Goal: Task Accomplishment & Management: Manage account settings

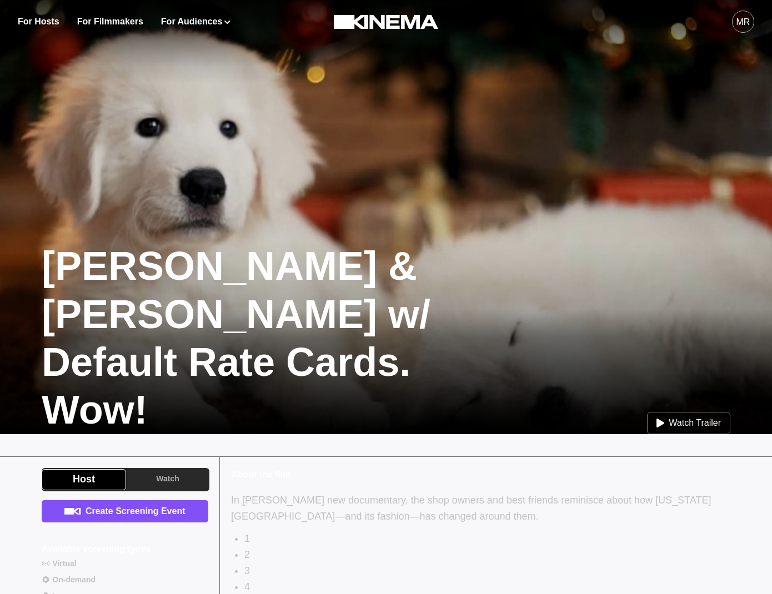
scroll to position [266, 0]
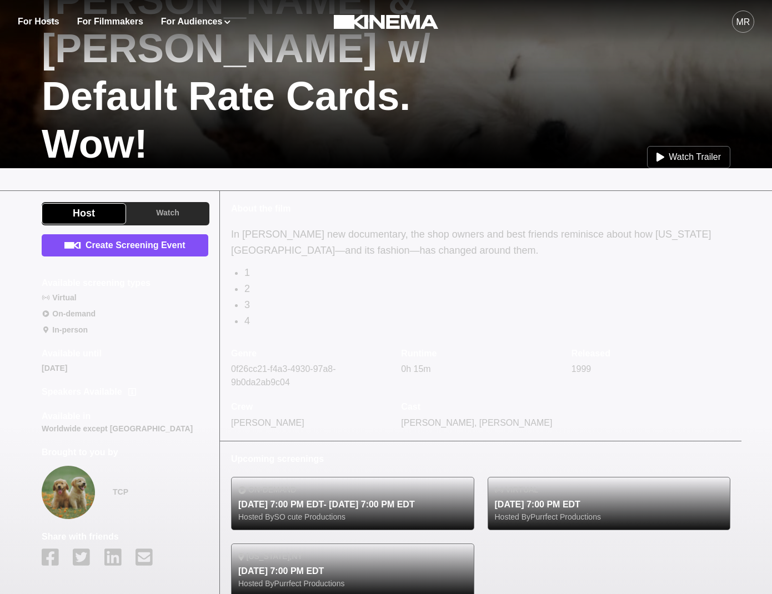
click at [435, 209] on p "About the film" at bounding box center [480, 208] width 499 height 13
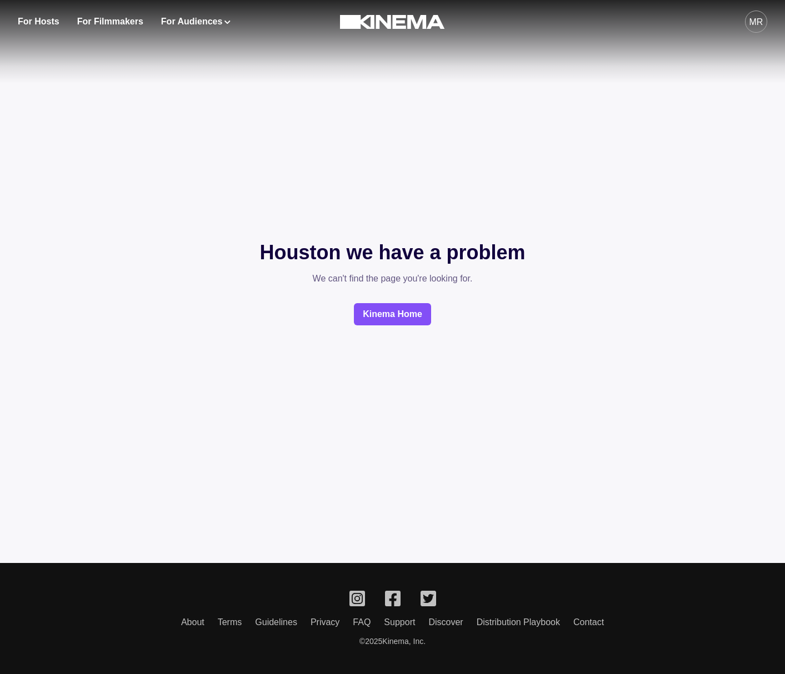
drag, startPoint x: 725, startPoint y: 16, endPoint x: 749, endPoint y: 19, distance: 24.0
click at [733, 17] on div "MR" at bounding box center [617, 21] width 300 height 43
click at [749, 19] on div "MR" at bounding box center [756, 22] width 14 height 13
drag, startPoint x: 672, startPoint y: 54, endPoint x: 661, endPoint y: 68, distance: 17.8
click at [672, 54] on div "Dashboard" at bounding box center [697, 62] width 121 height 31
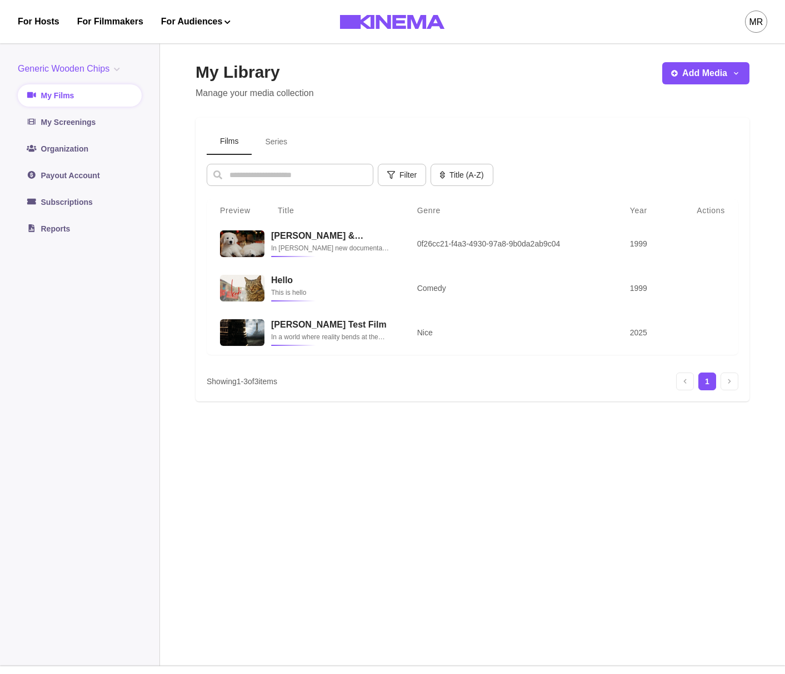
click at [299, 138] on button "Series" at bounding box center [276, 142] width 49 height 26
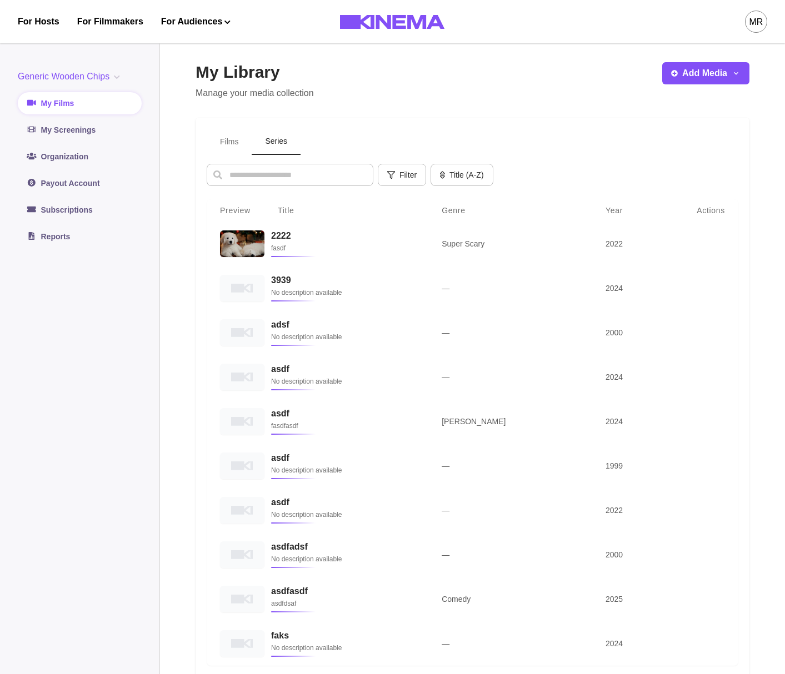
click at [232, 145] on button "Films" at bounding box center [229, 142] width 45 height 26
click at [293, 144] on button "Series" at bounding box center [276, 142] width 49 height 26
click at [56, 133] on link "My Screenings" at bounding box center [80, 130] width 124 height 22
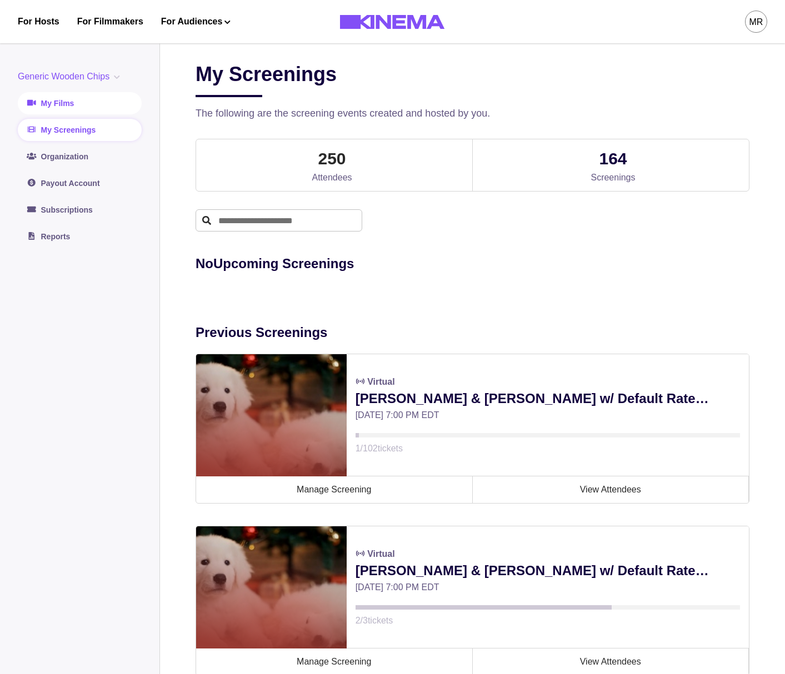
click at [46, 103] on link "My Films" at bounding box center [80, 103] width 124 height 22
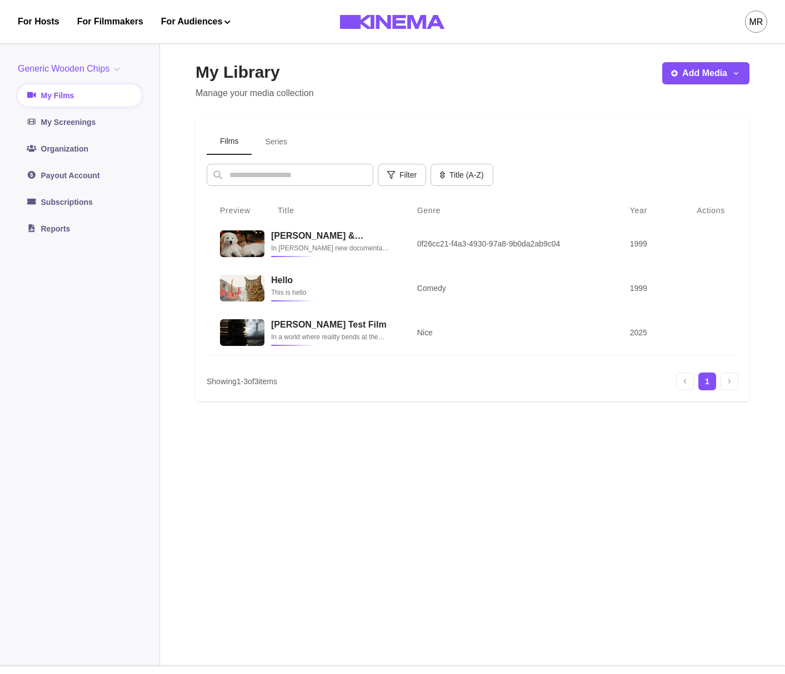
click at [282, 147] on button "Series" at bounding box center [276, 142] width 49 height 26
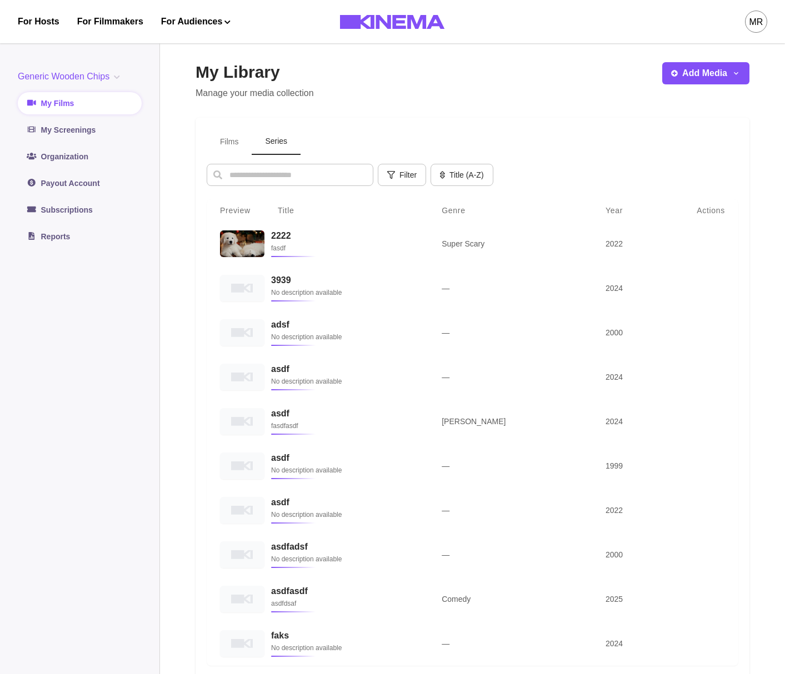
click at [242, 152] on button "Films" at bounding box center [229, 142] width 45 height 26
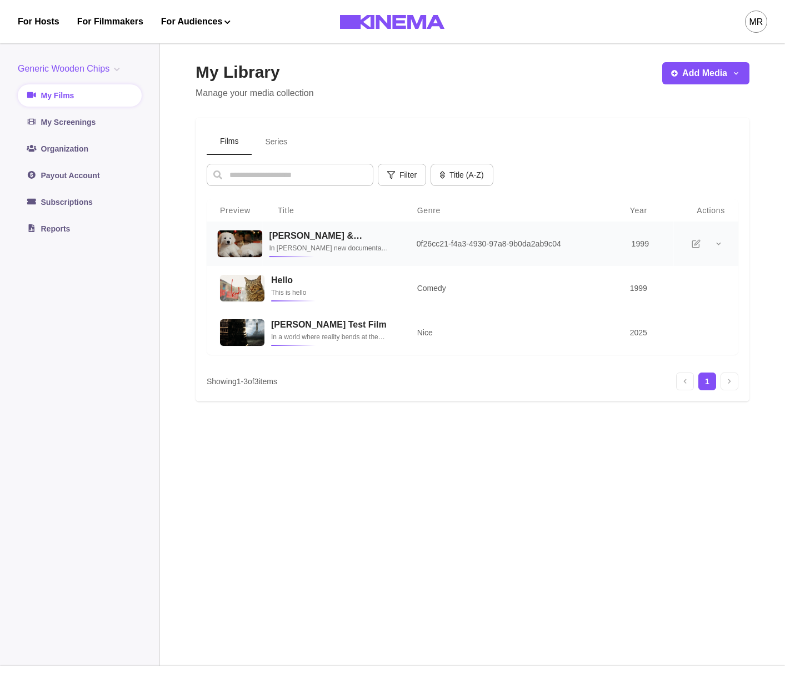
click at [348, 245] on p "In [PERSON_NAME] new documentary, the shop owners and best friends reminisce ab…" at bounding box center [329, 248] width 121 height 11
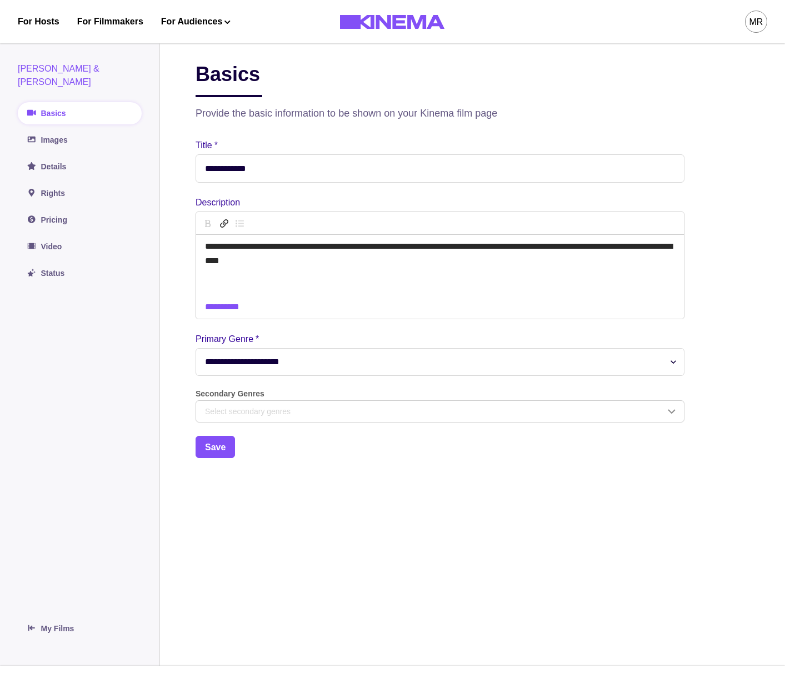
click at [64, 168] on div "[PERSON_NAME] & [PERSON_NAME] Basics Images Details Rights Pricing Video Status" at bounding box center [80, 173] width 124 height 222
click at [62, 182] on link "Rights" at bounding box center [80, 193] width 124 height 22
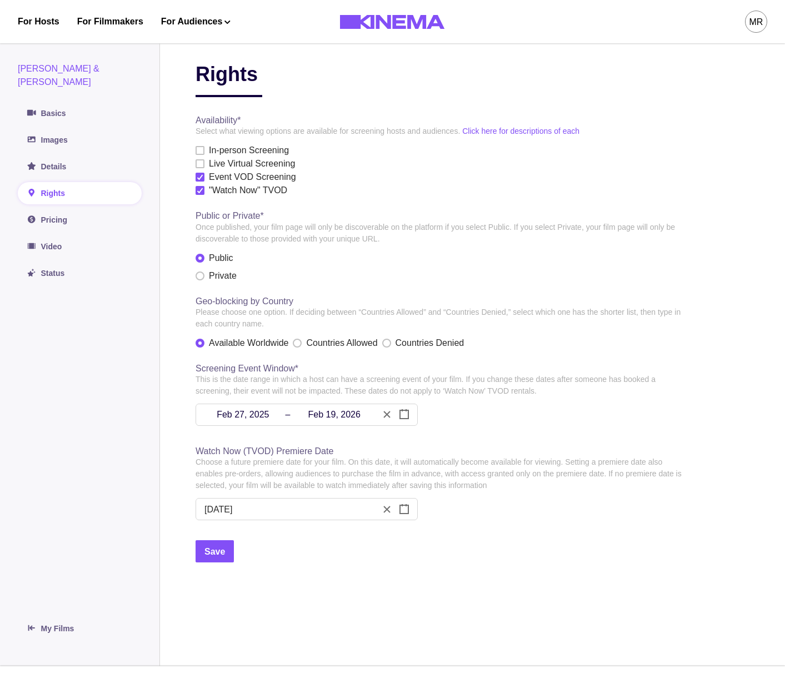
click at [744, 23] on div "MR" at bounding box center [617, 21] width 300 height 43
click at [747, 24] on div "MR" at bounding box center [756, 22] width 22 height 22
click at [663, 65] on div "Dashboard" at bounding box center [697, 62] width 121 height 31
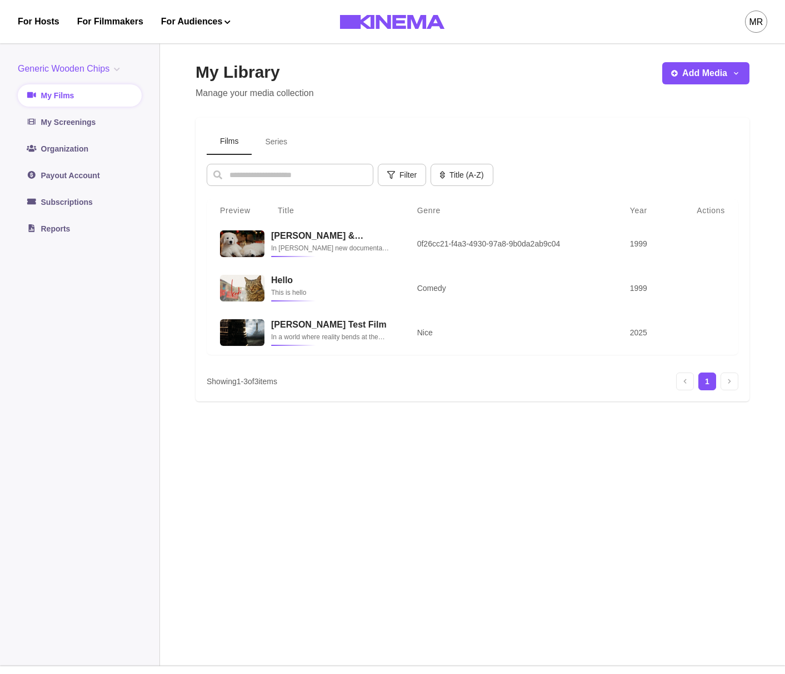
click at [279, 145] on button "Series" at bounding box center [276, 142] width 49 height 26
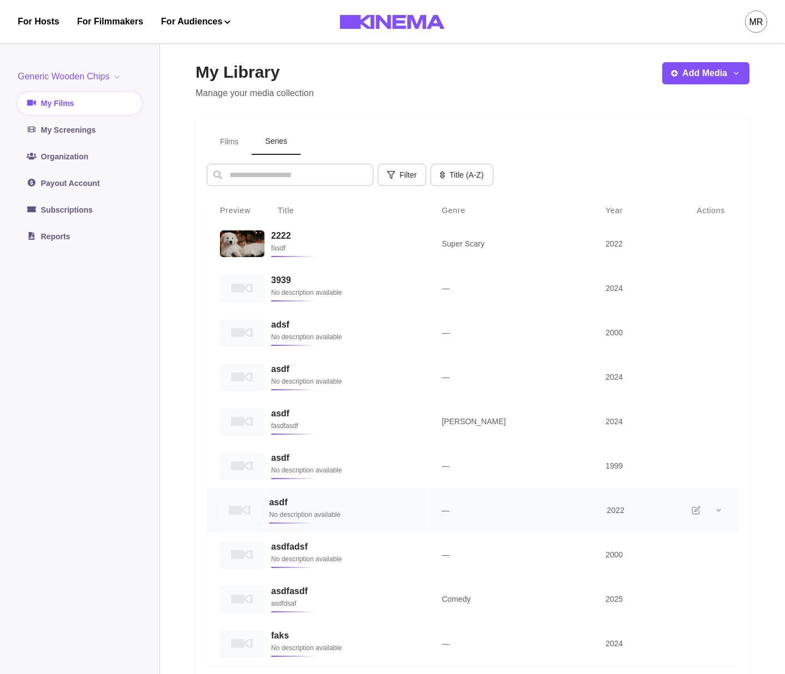
scroll to position [177, 0]
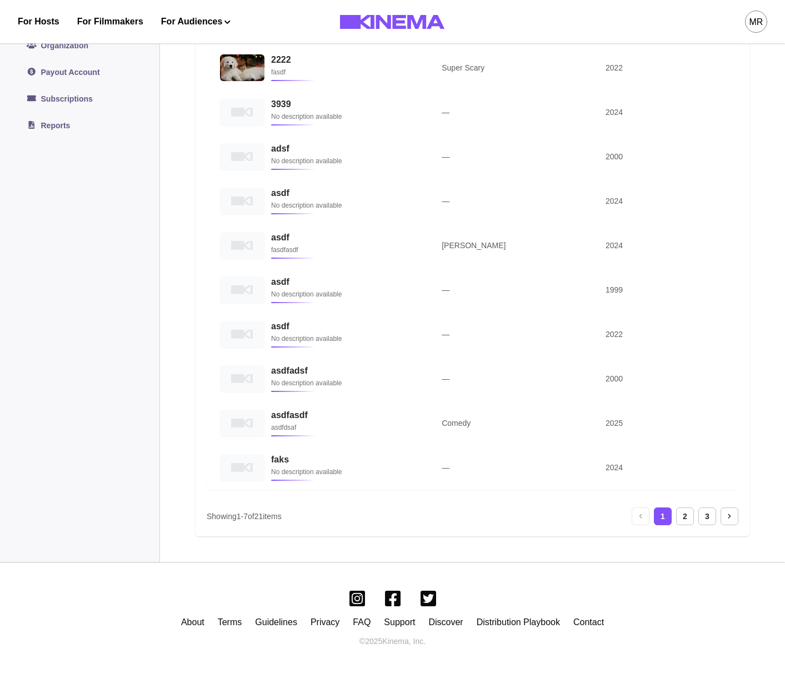
drag, startPoint x: 684, startPoint y: 523, endPoint x: 671, endPoint y: 506, distance: 21.0
click at [684, 523] on div "2" at bounding box center [685, 517] width 18 height 18
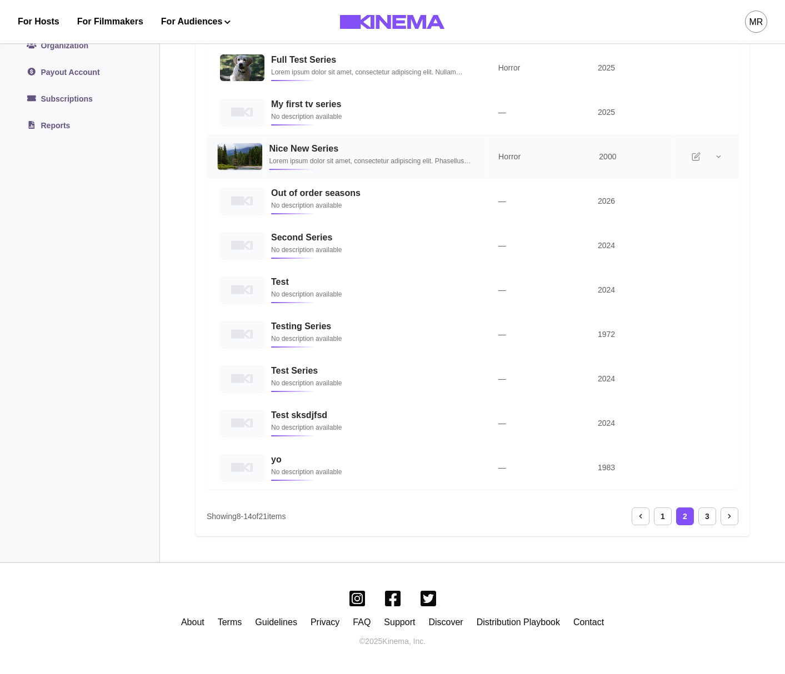
click at [321, 162] on p "Lorem ipsum dolor sit amet, consectetur adipiscing elit. Phasellus interdum at …" at bounding box center [370, 161] width 202 height 11
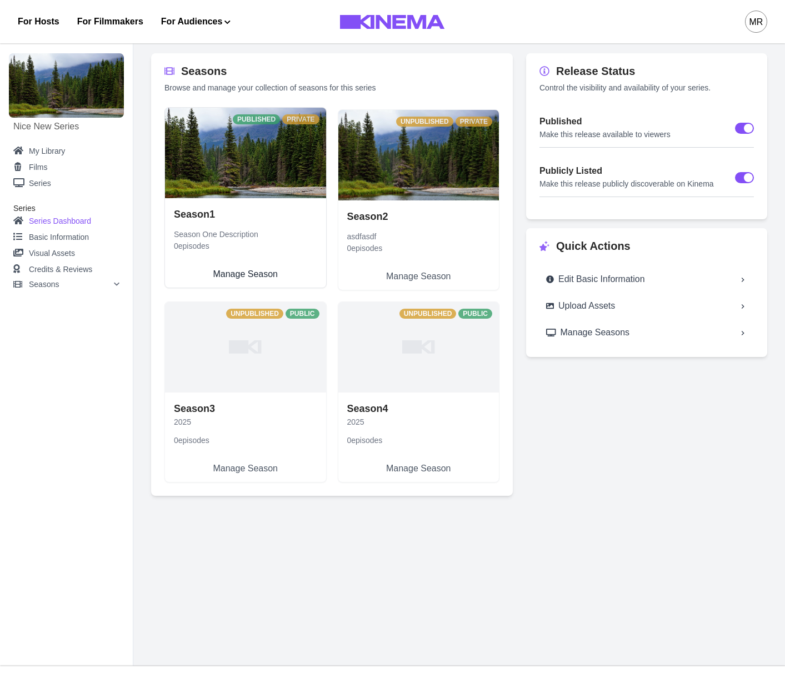
click at [259, 198] on link "Season 1 Season One Description 0 episodes Manage Season" at bounding box center [245, 242] width 161 height 89
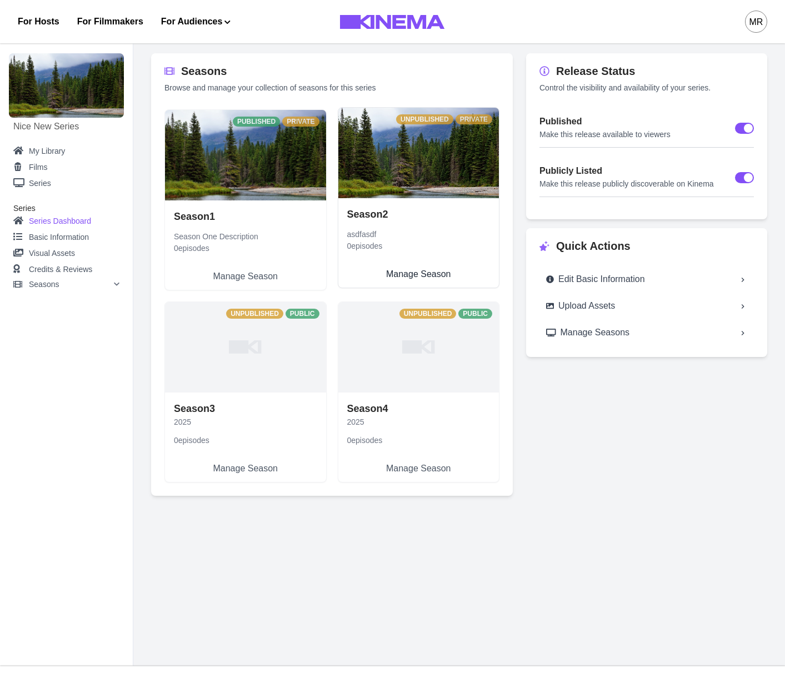
select select "**********"
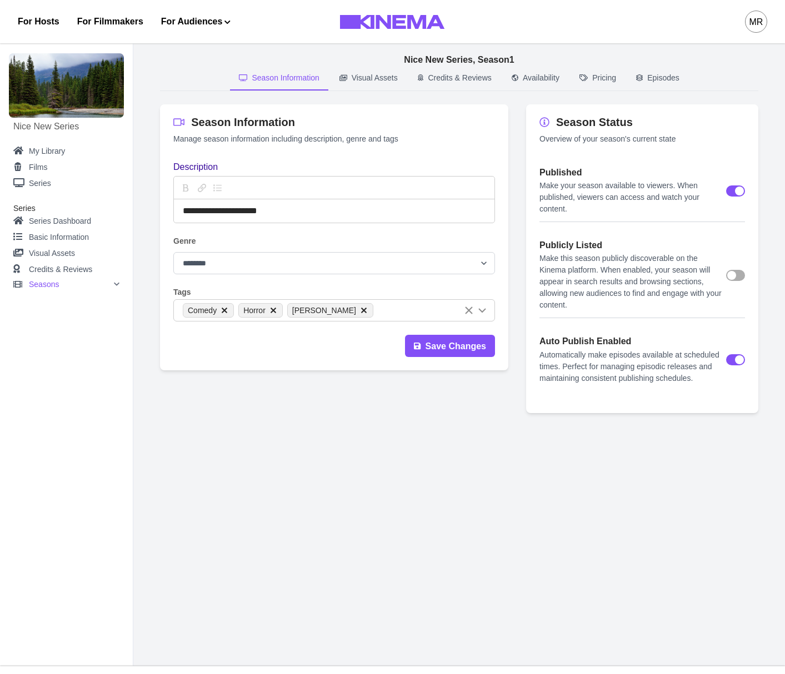
click at [516, 84] on button "Availability" at bounding box center [536, 79] width 66 height 24
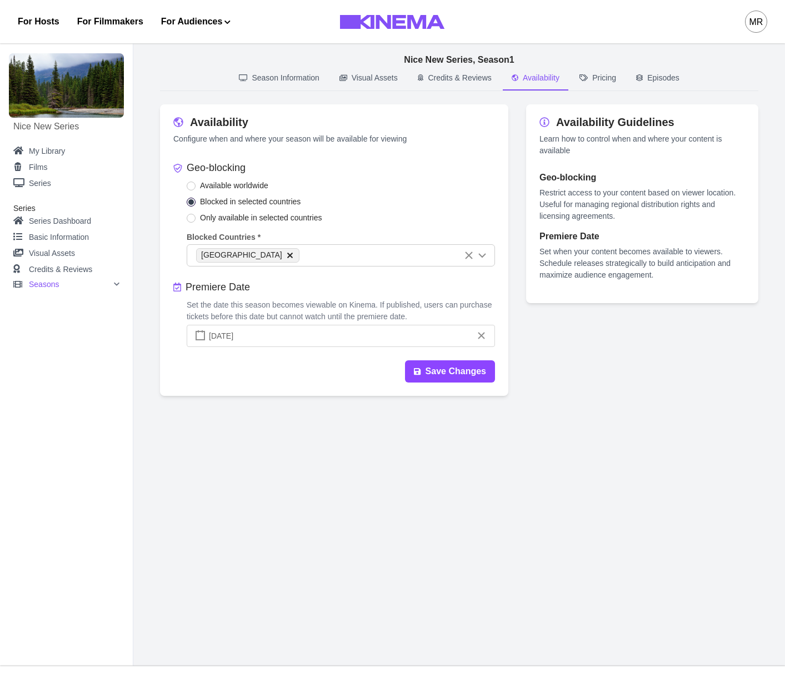
click at [209, 223] on span "Only available in selected countries" at bounding box center [261, 218] width 122 height 12
click at [202, 189] on span "Available worldwide" at bounding box center [234, 186] width 68 height 12
